Goal: Information Seeking & Learning: Find specific fact

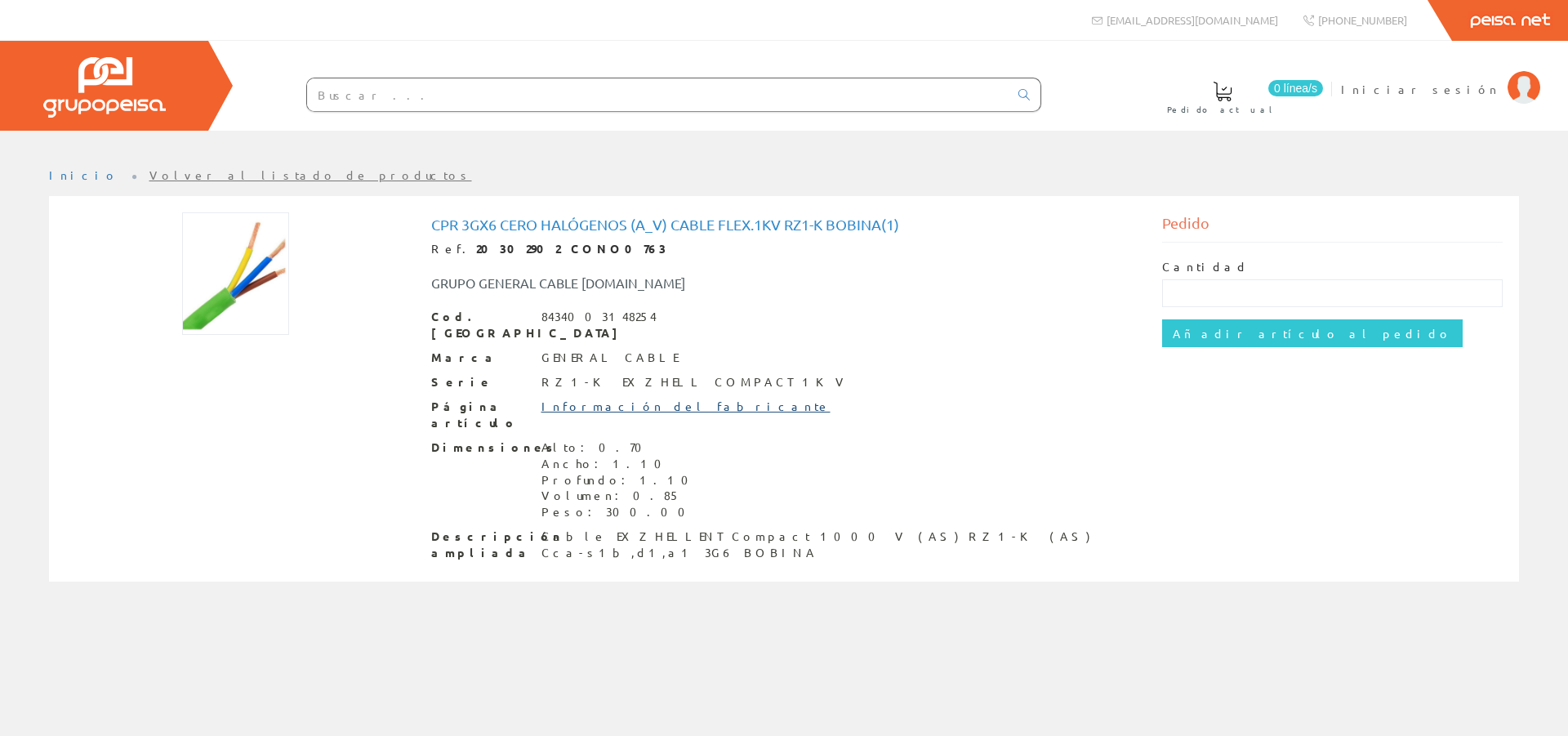
click at [639, 399] on link "Información del fabricante" at bounding box center [686, 406] width 289 height 15
click at [641, 399] on link "Información del fabricante" at bounding box center [686, 406] width 289 height 15
click at [498, 98] on input "text" at bounding box center [658, 94] width 701 height 33
paste input "1997206VDP"
type input "1997206VDP"
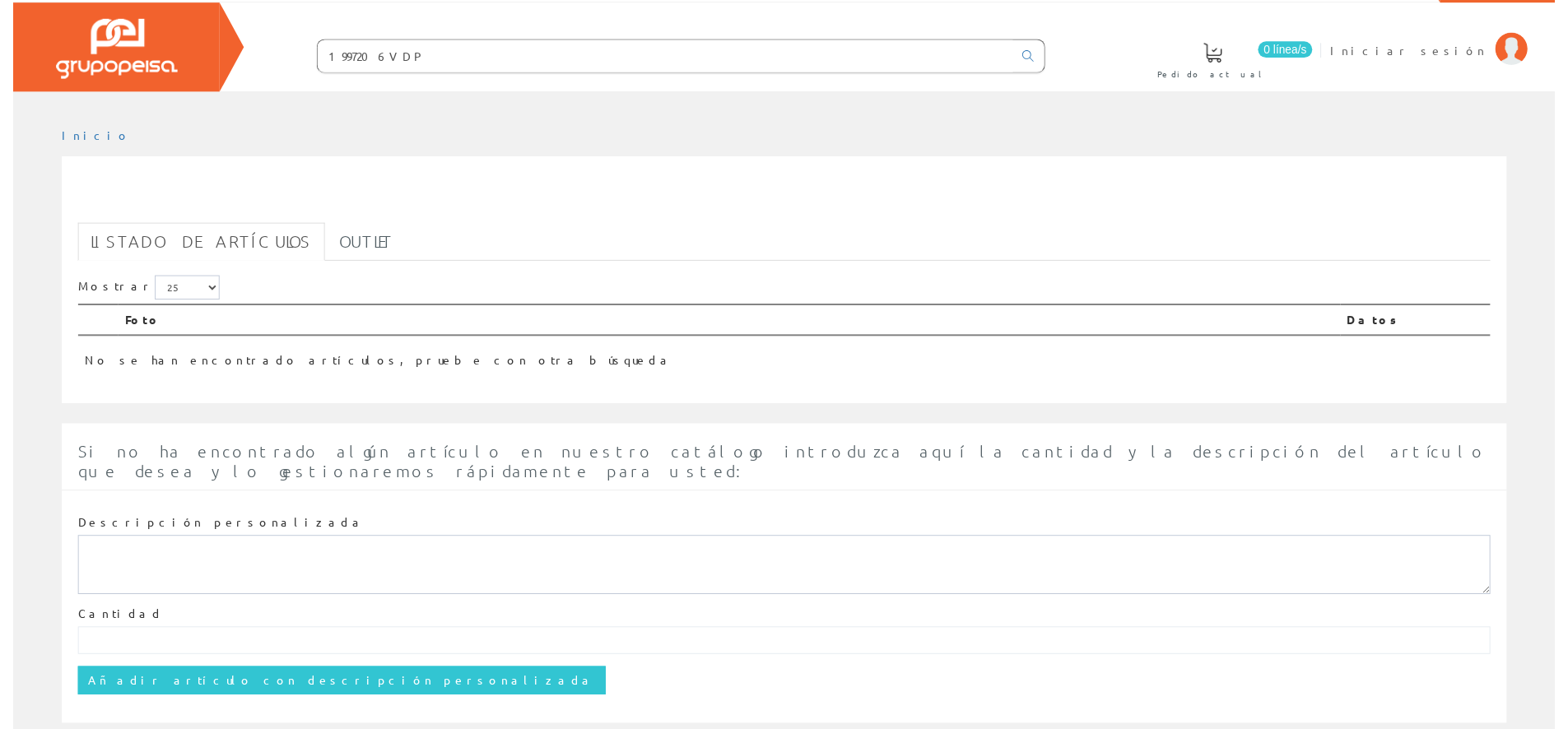
scroll to position [59, 0]
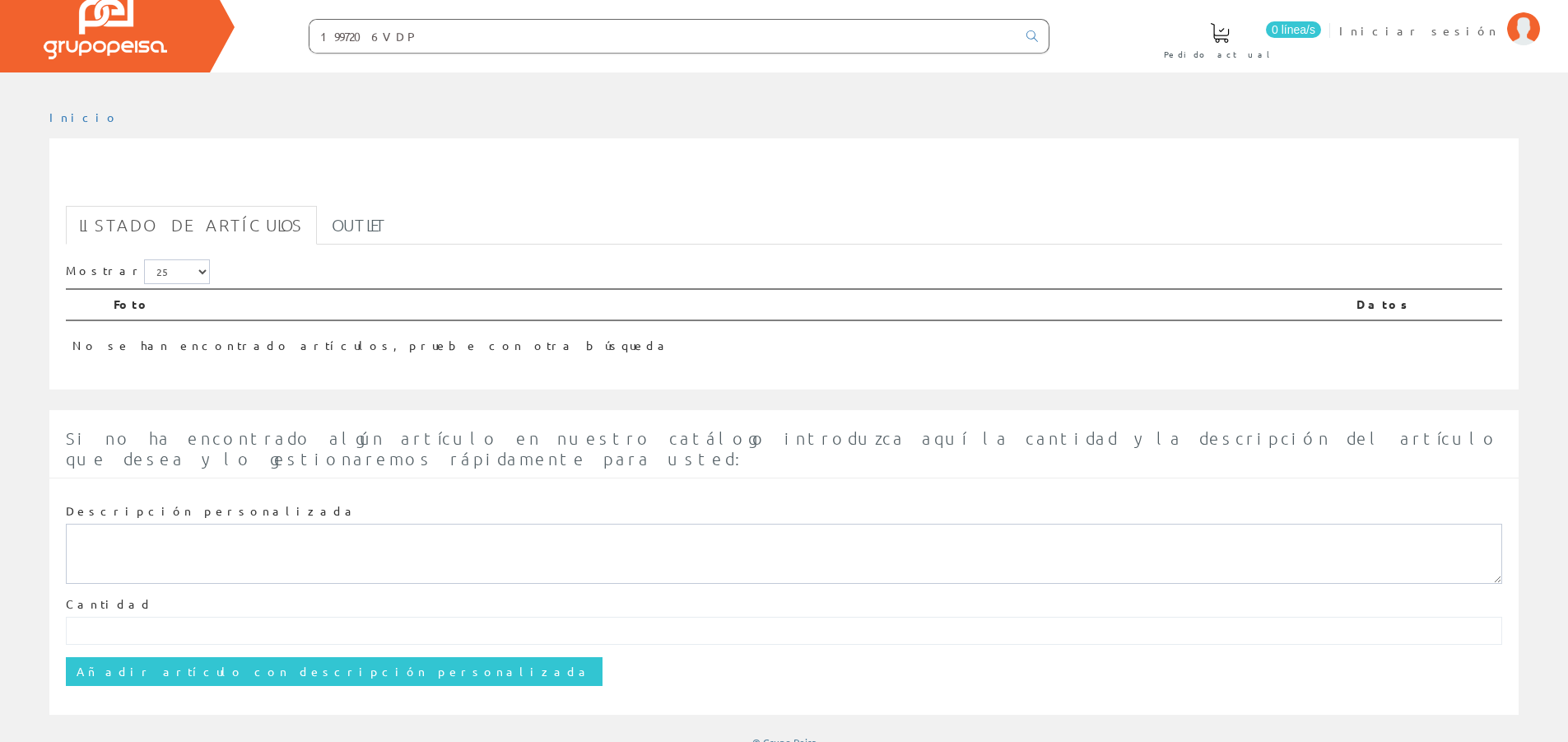
click at [453, 42] on input "1997206VDP" at bounding box center [663, 36] width 707 height 33
drag, startPoint x: 452, startPoint y: 36, endPoint x: 262, endPoint y: 37, distance: 190.0
click at [262, 37] on form "1997206VDP" at bounding box center [646, 36] width 807 height 35
paste input "20302884"
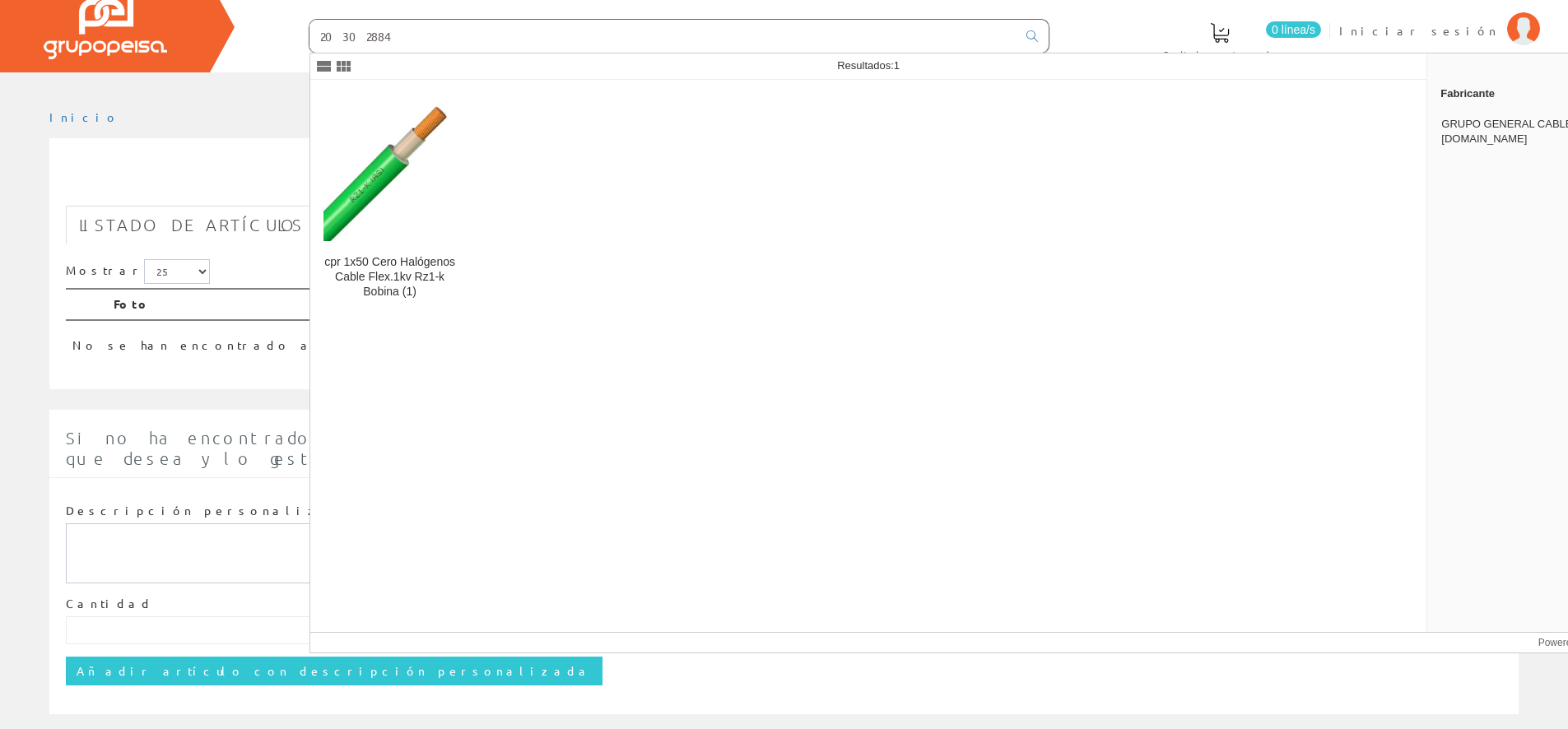
type input "20302884"
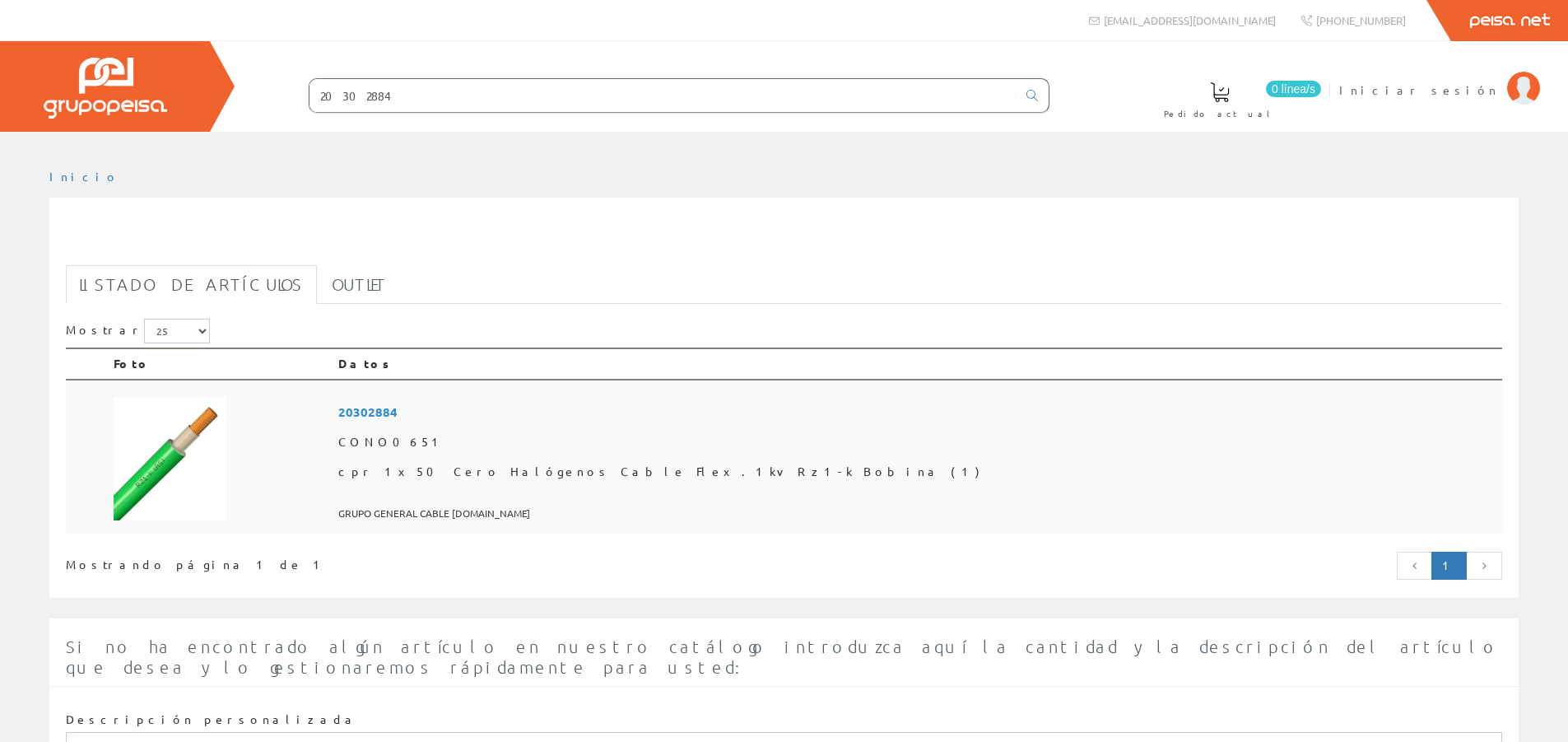
click at [544, 408] on span "20302884" at bounding box center [916, 412] width 1157 height 30
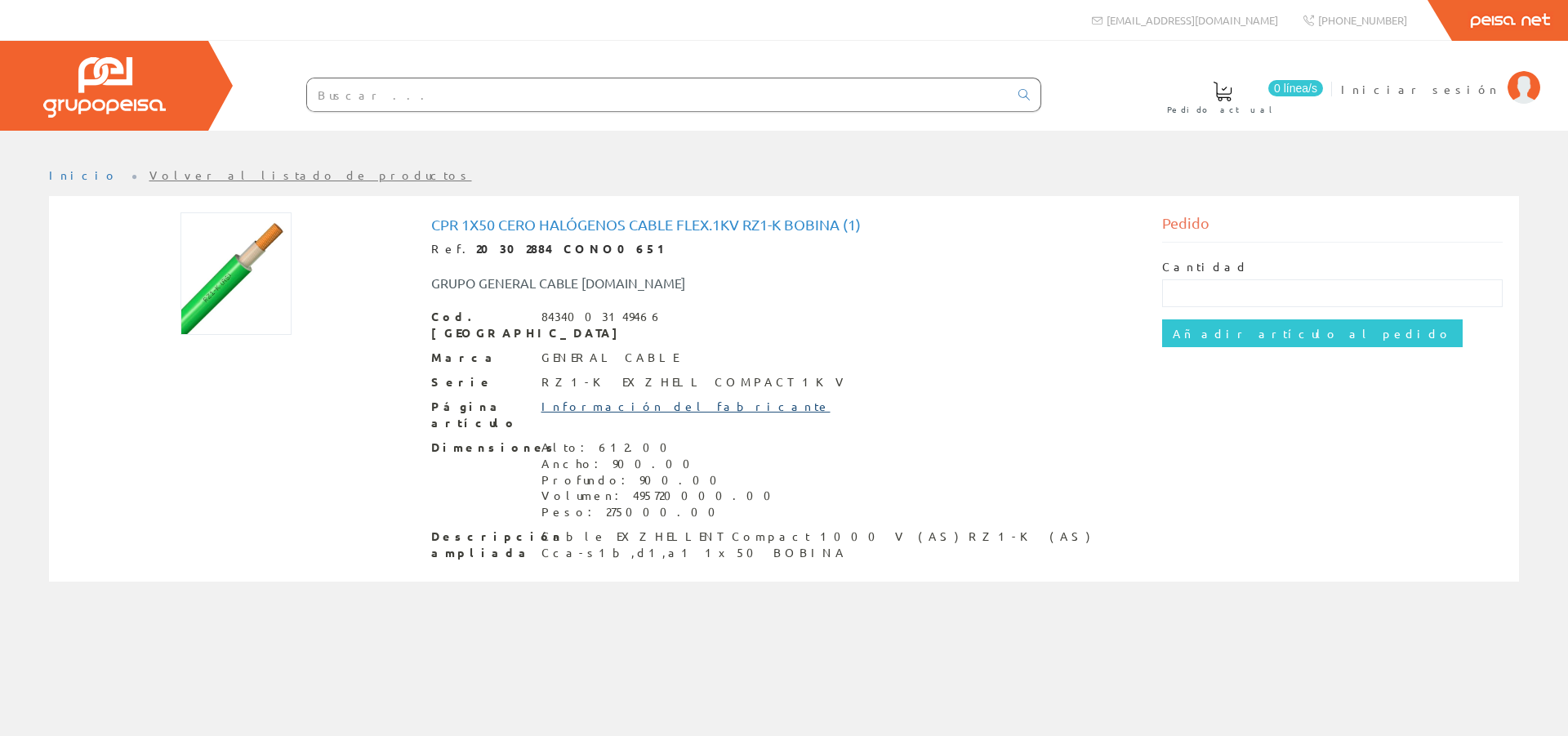
click at [637, 399] on link "Información del fabricante" at bounding box center [686, 406] width 289 height 15
click at [349, 83] on input "text" at bounding box center [658, 94] width 701 height 33
drag, startPoint x: 348, startPoint y: 83, endPoint x: 333, endPoint y: 96, distance: 19.8
paste input "20303123"
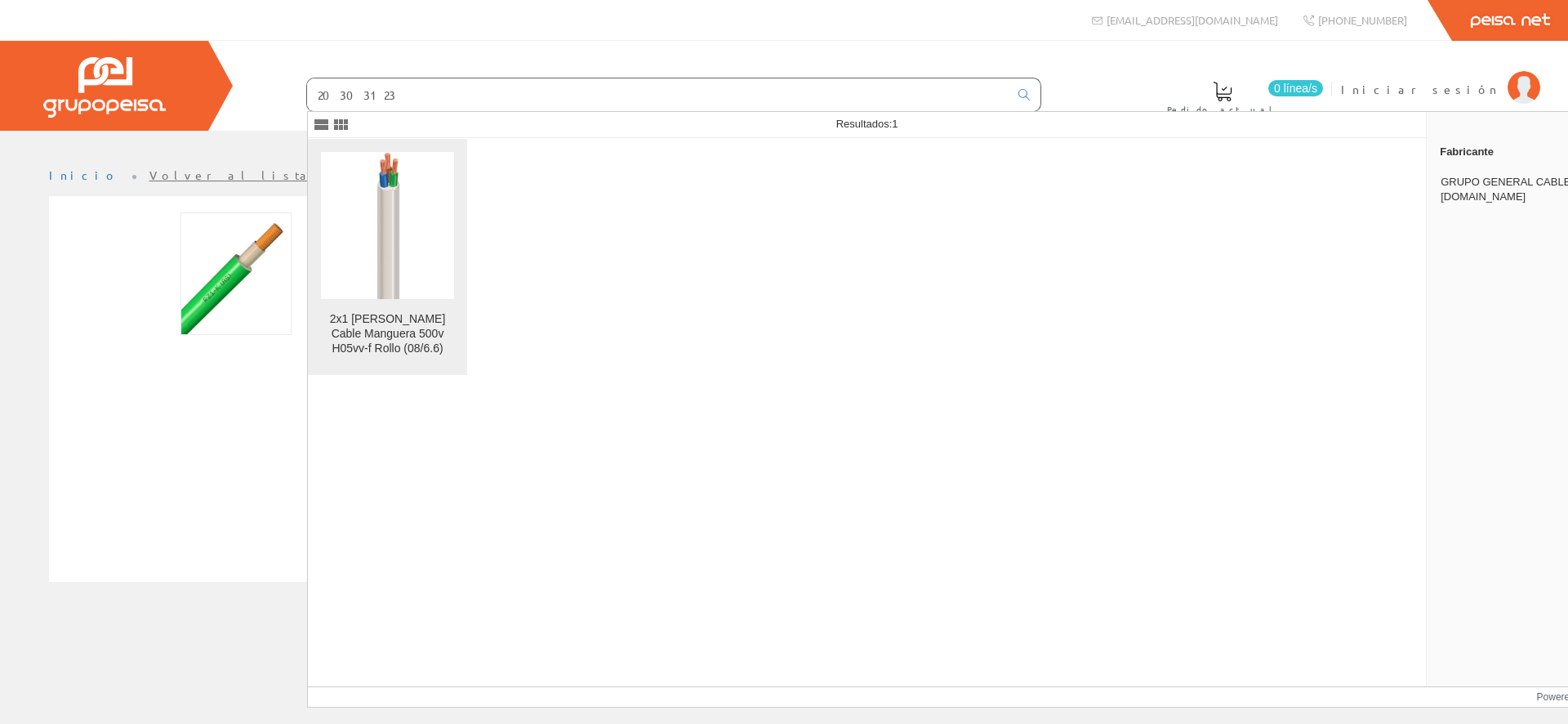
type input "20303123"
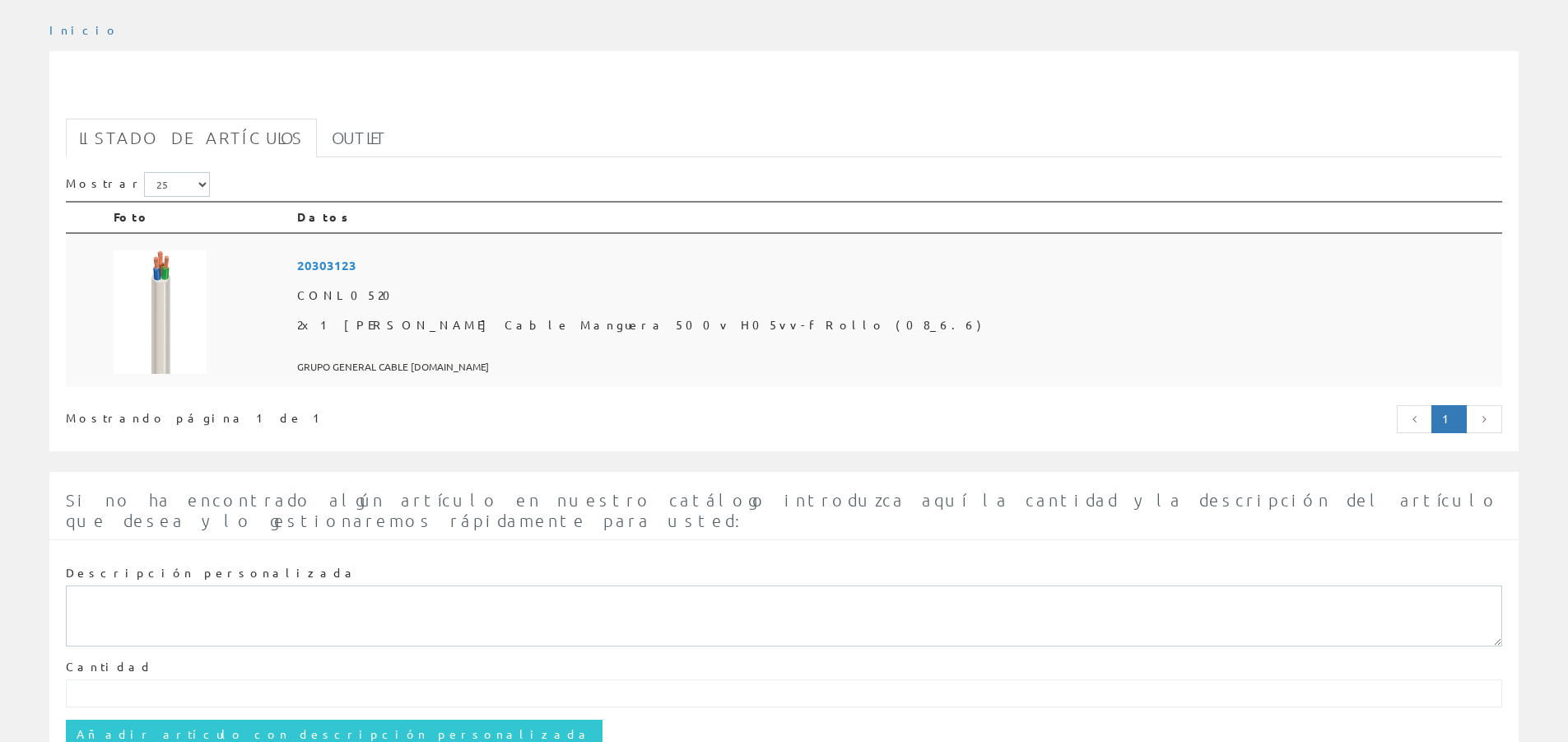
scroll to position [165, 0]
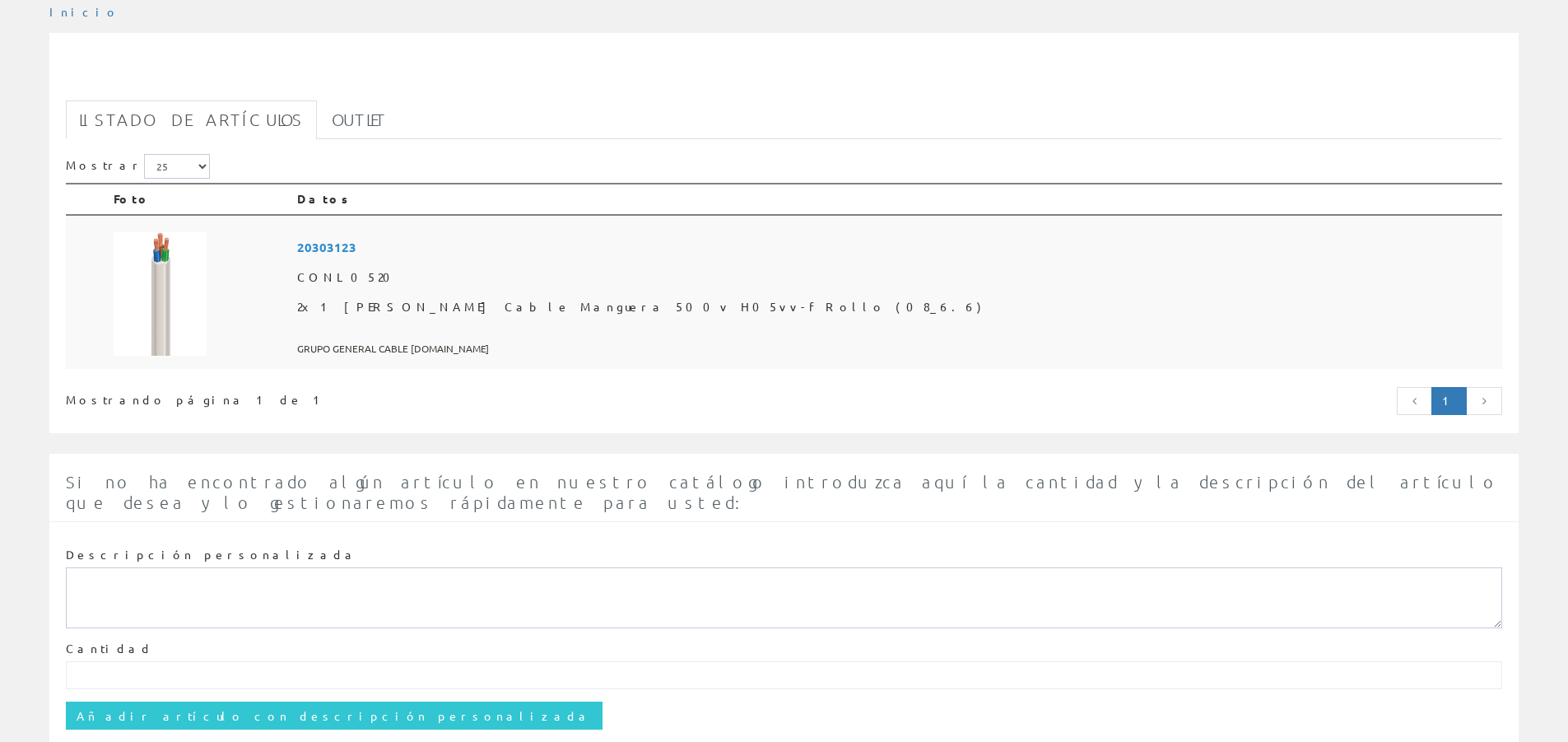
click at [519, 247] on span "20303123" at bounding box center [896, 247] width 1198 height 30
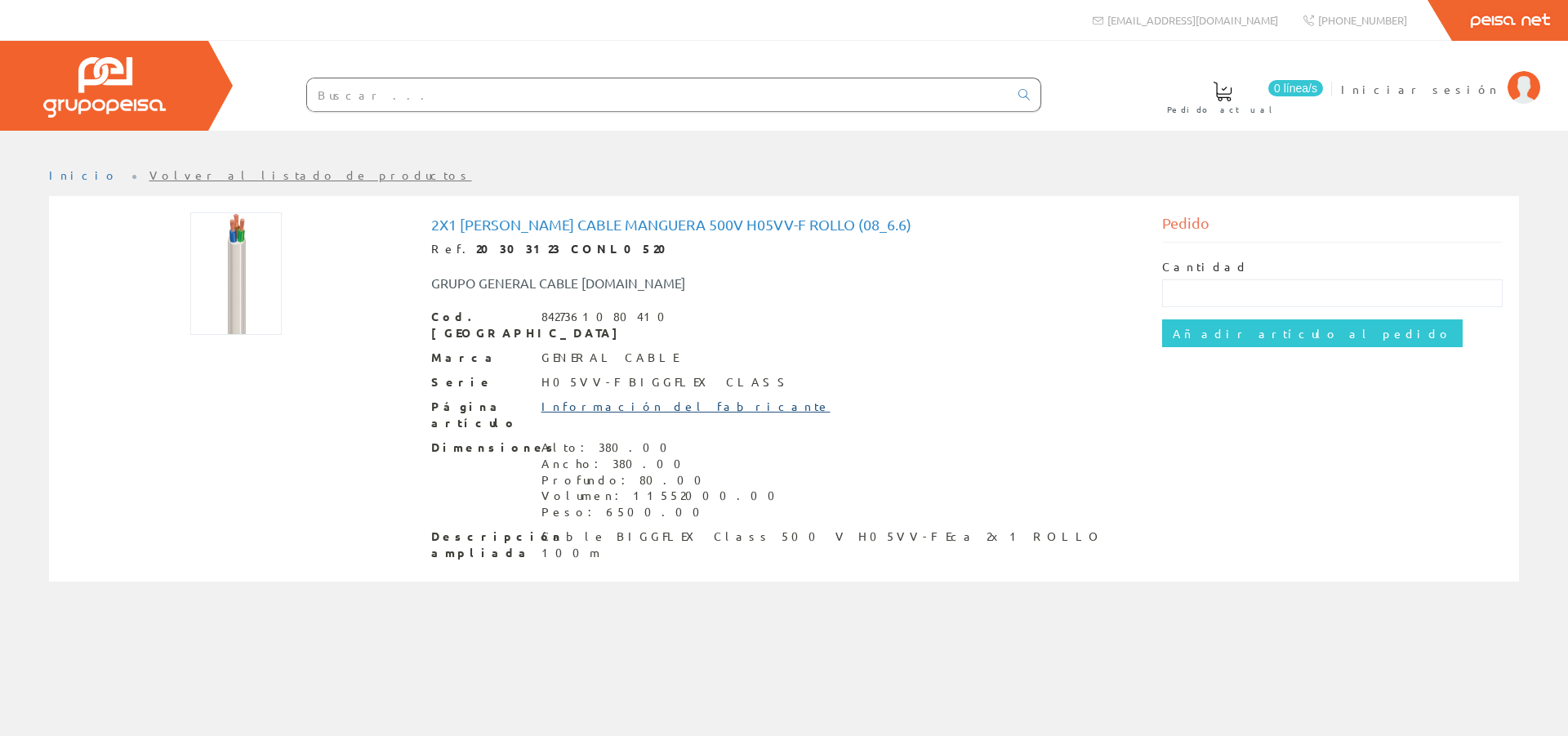
click at [627, 399] on link "Información del fabricante" at bounding box center [686, 406] width 289 height 15
click at [409, 92] on input "text" at bounding box center [658, 94] width 701 height 33
paste input "20302937"
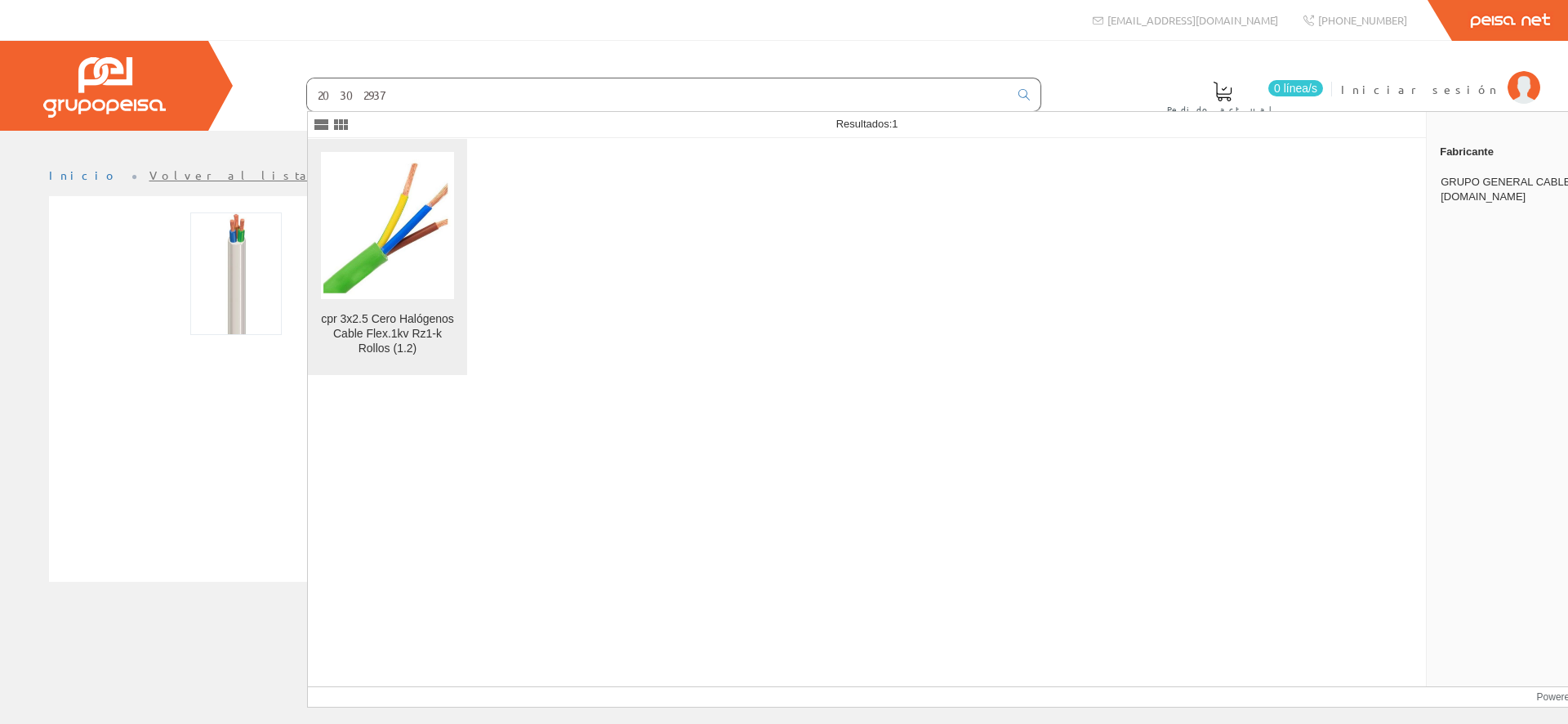
type input "20302937"
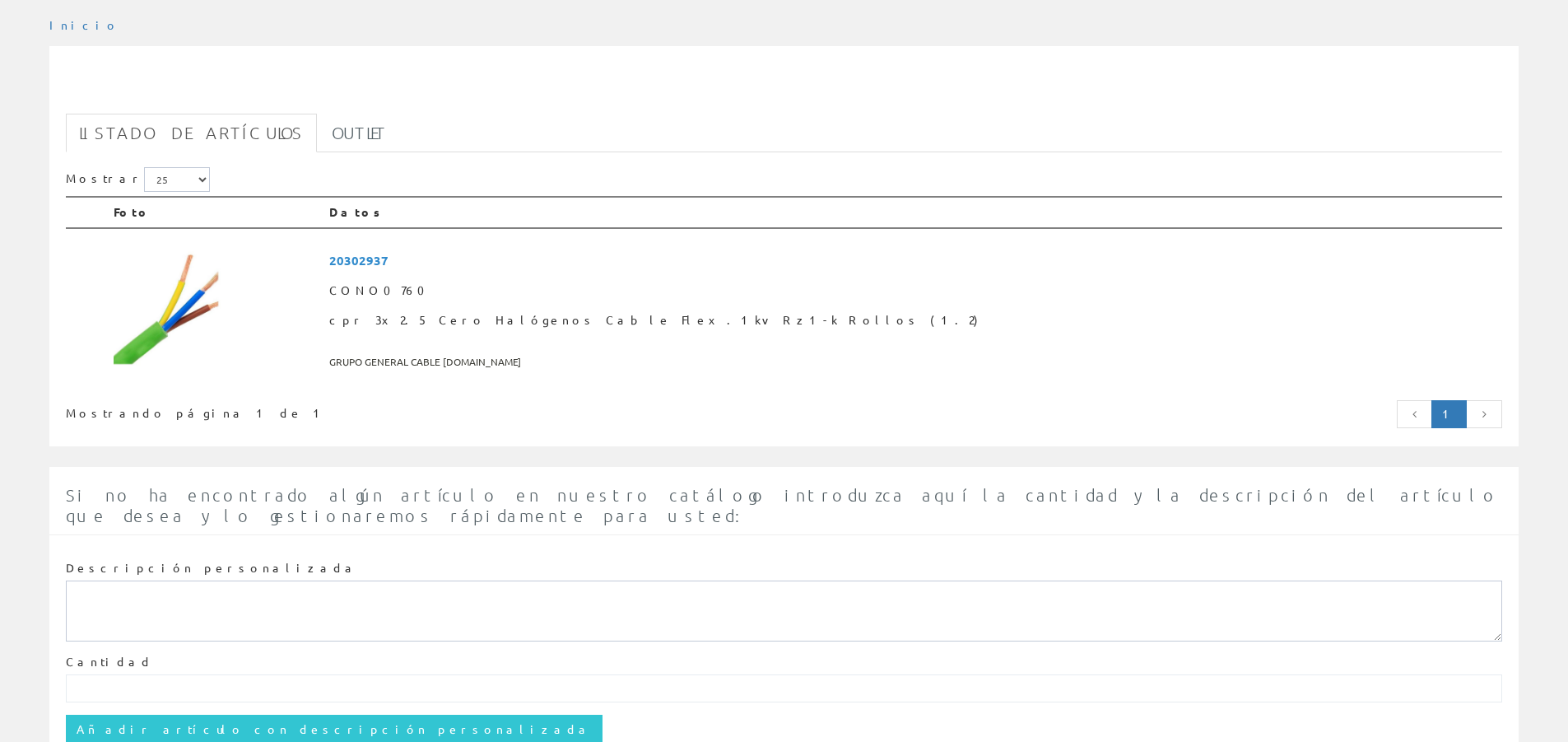
scroll to position [165, 0]
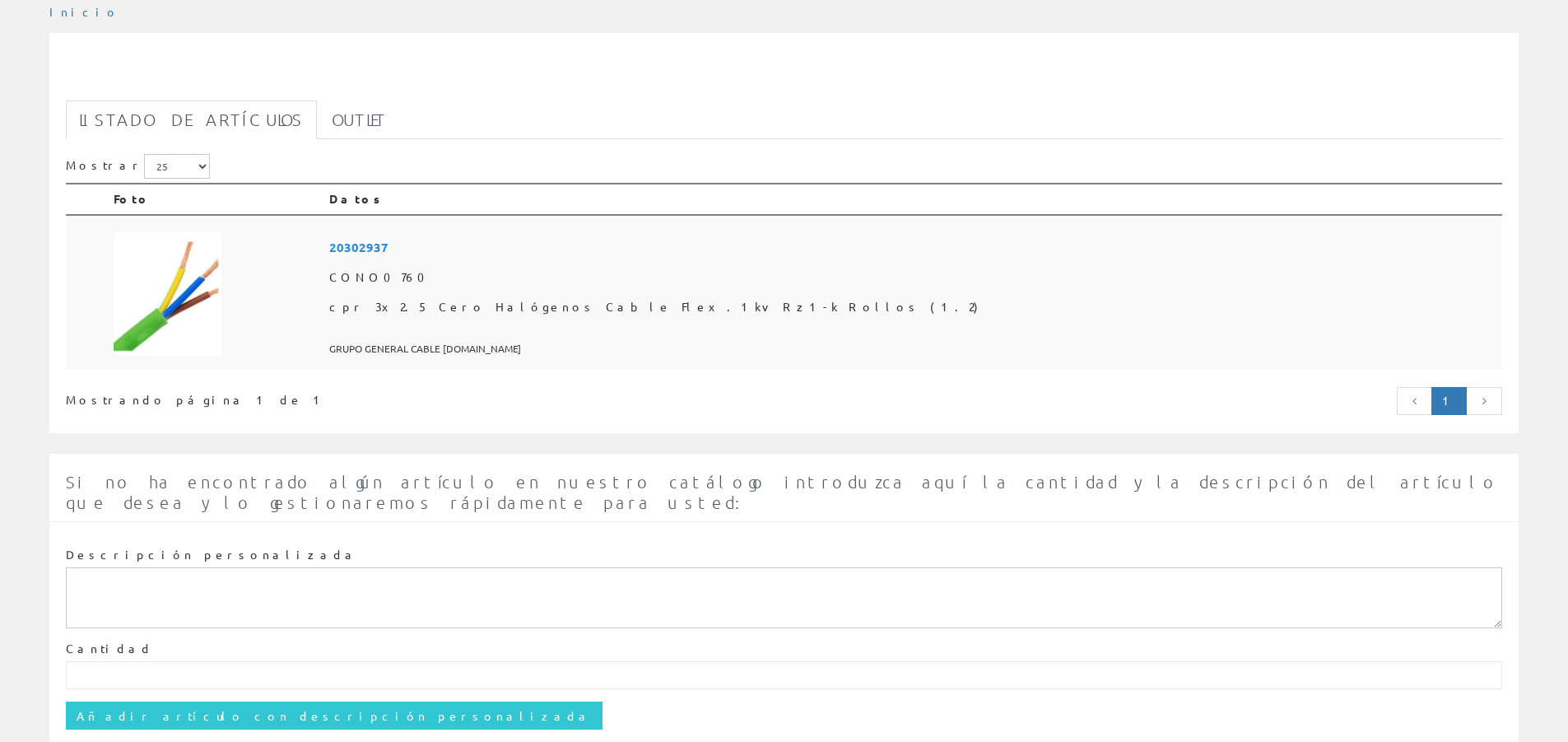
click at [530, 247] on span "20302937" at bounding box center [913, 247] width 1167 height 30
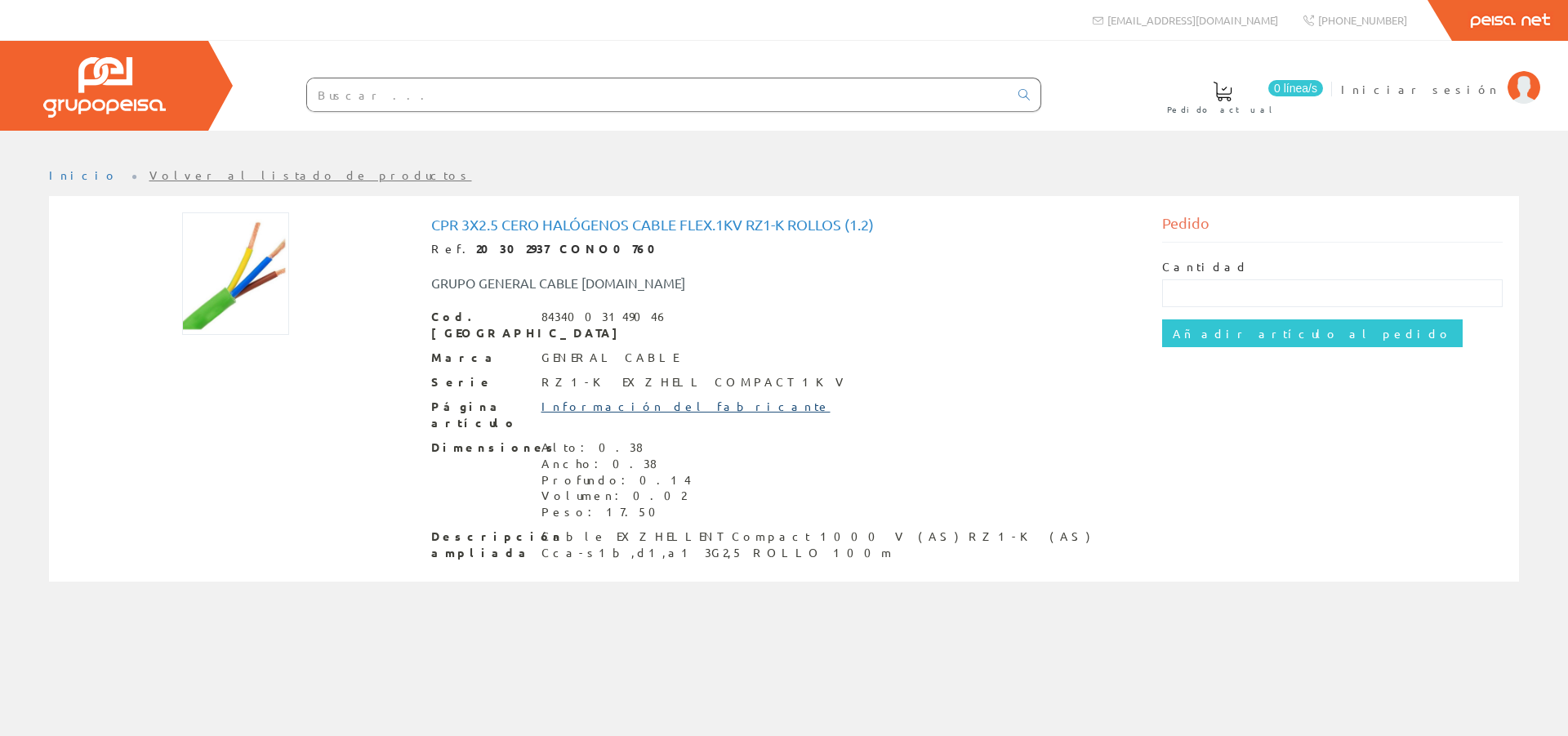
click at [597, 399] on link "Información del fabricante" at bounding box center [686, 406] width 289 height 15
